Goal: Register for event/course

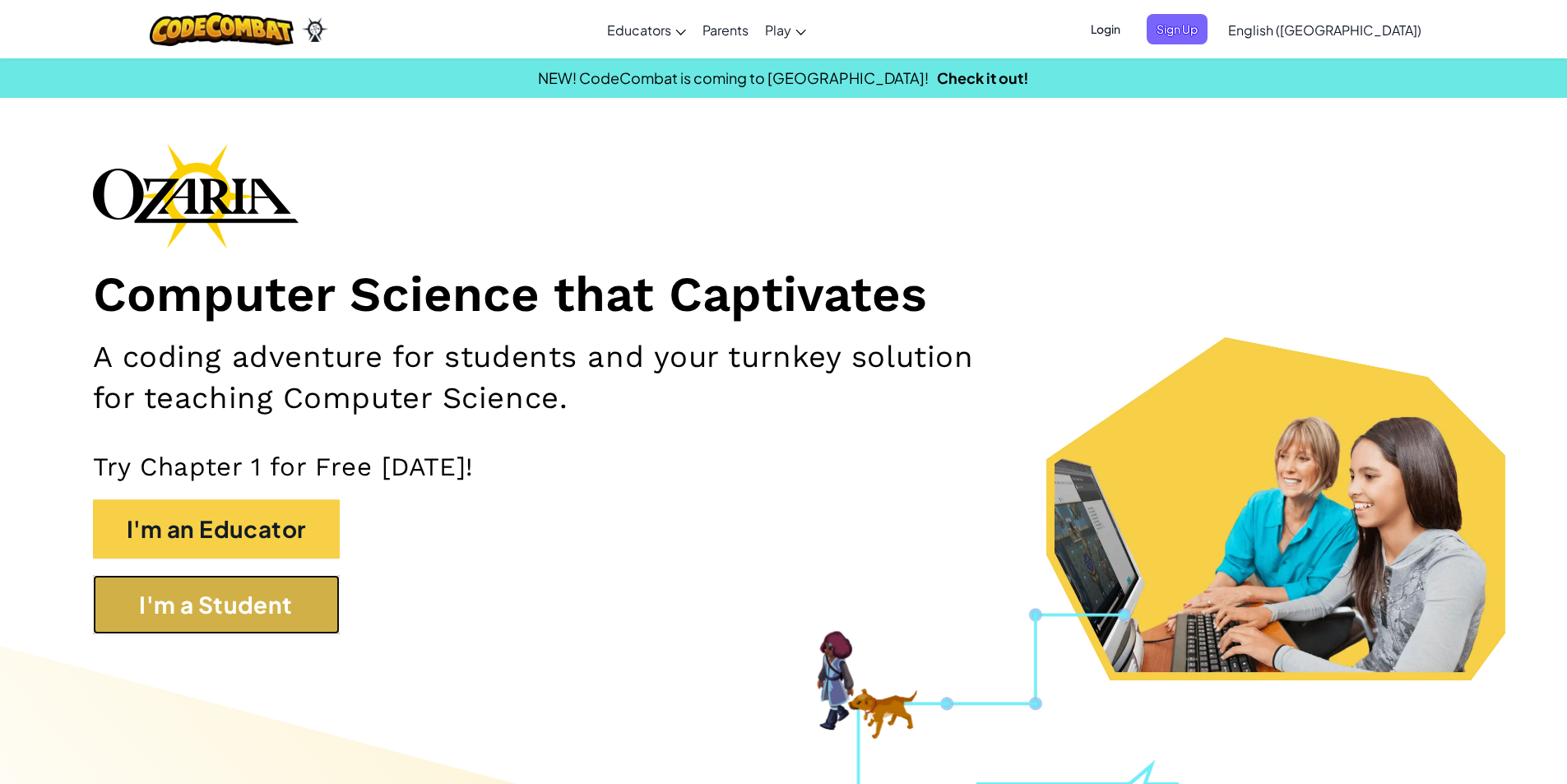
click at [121, 582] on button "I'm a Student" at bounding box center [216, 604] width 247 height 59
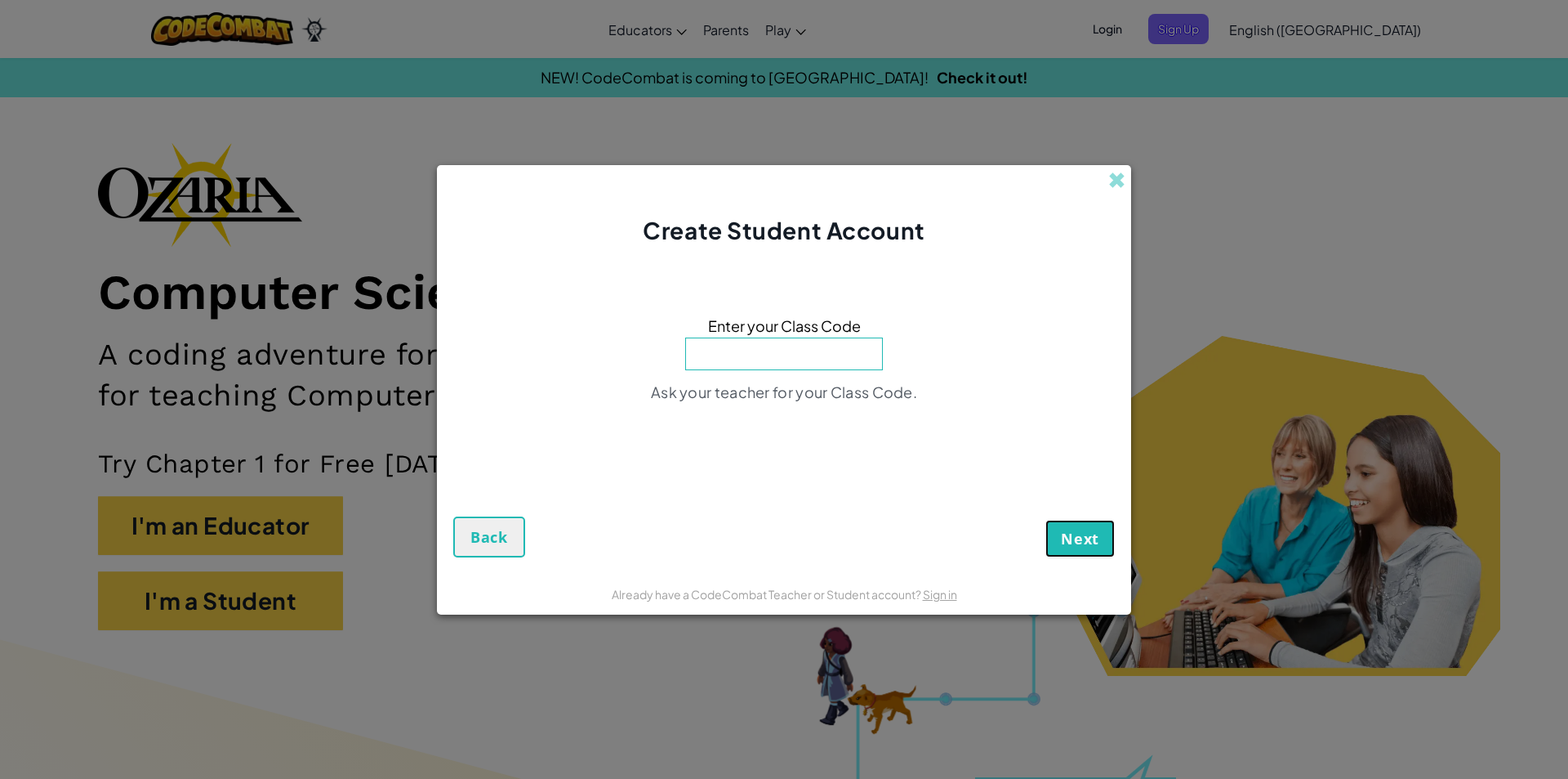
click at [1098, 521] on button "Next" at bounding box center [1081, 538] width 70 height 38
click at [1120, 180] on span at bounding box center [1117, 181] width 17 height 17
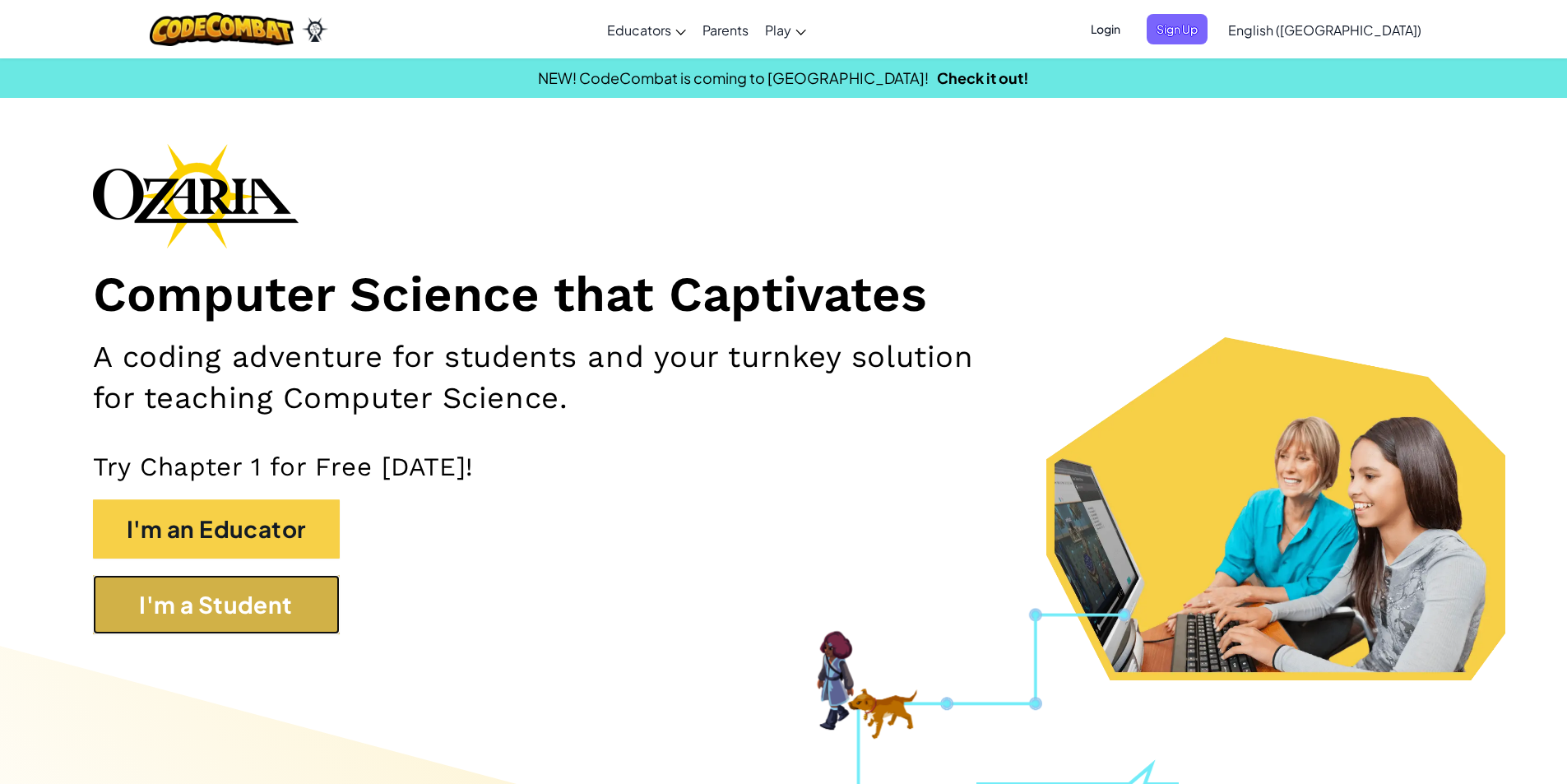
click at [280, 616] on button "I'm a Student" at bounding box center [216, 604] width 247 height 59
